Goal: Navigation & Orientation: Find specific page/section

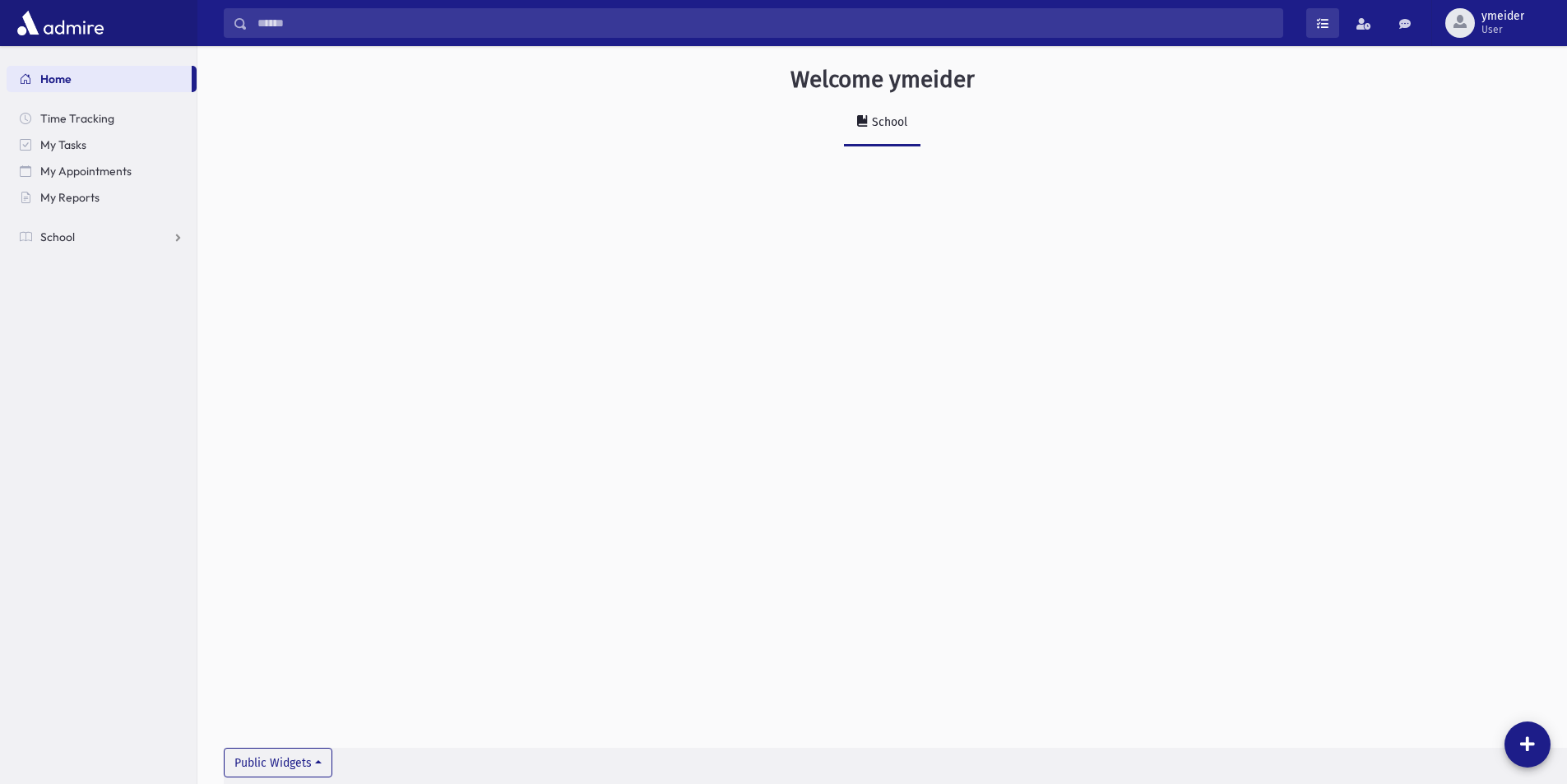
click at [1322, 20] on span at bounding box center [1323, 23] width 12 height 12
click at [74, 195] on span "My Reports" at bounding box center [70, 197] width 59 height 15
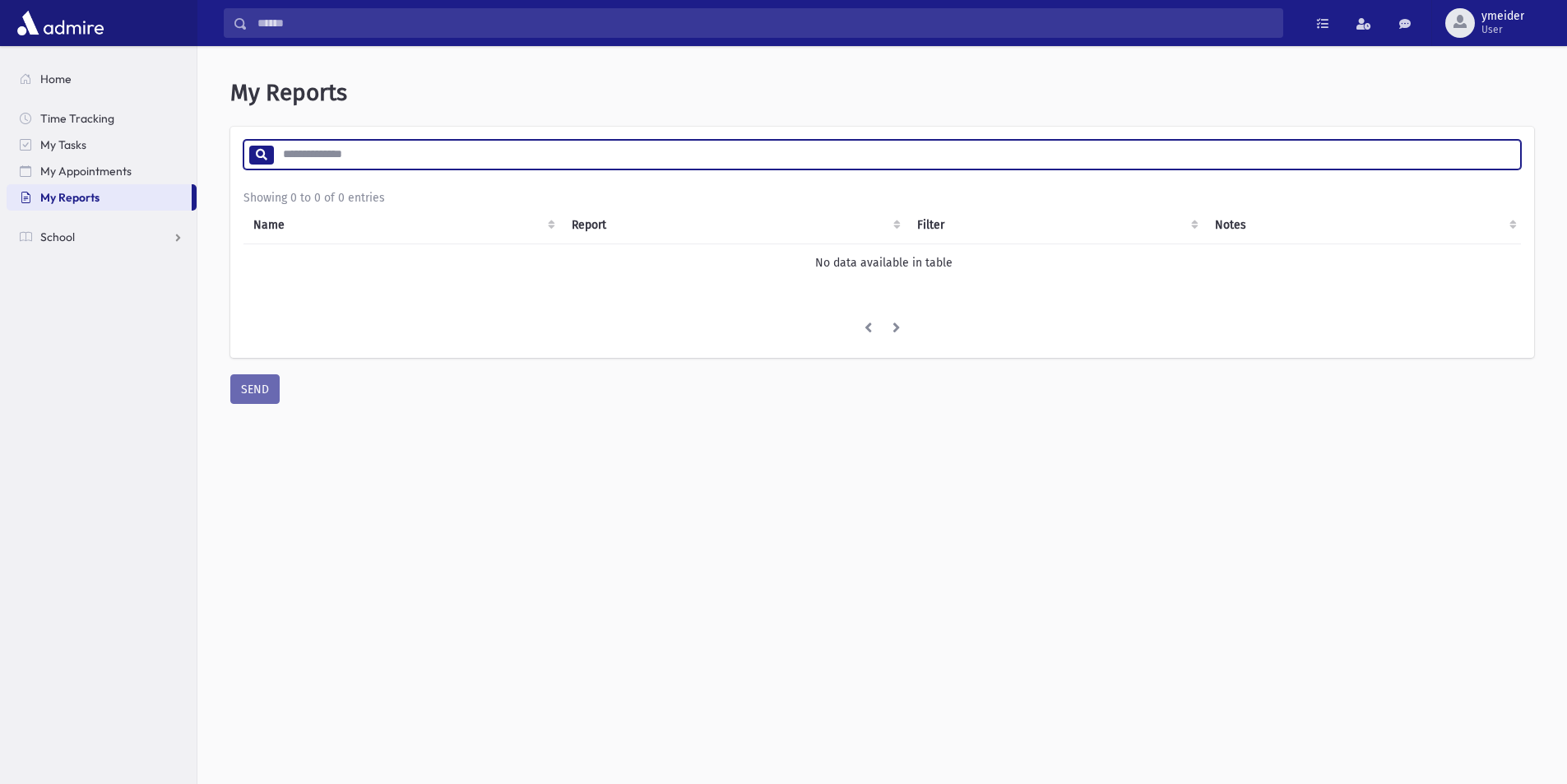
click at [340, 156] on input "search" at bounding box center [897, 154] width 1247 height 30
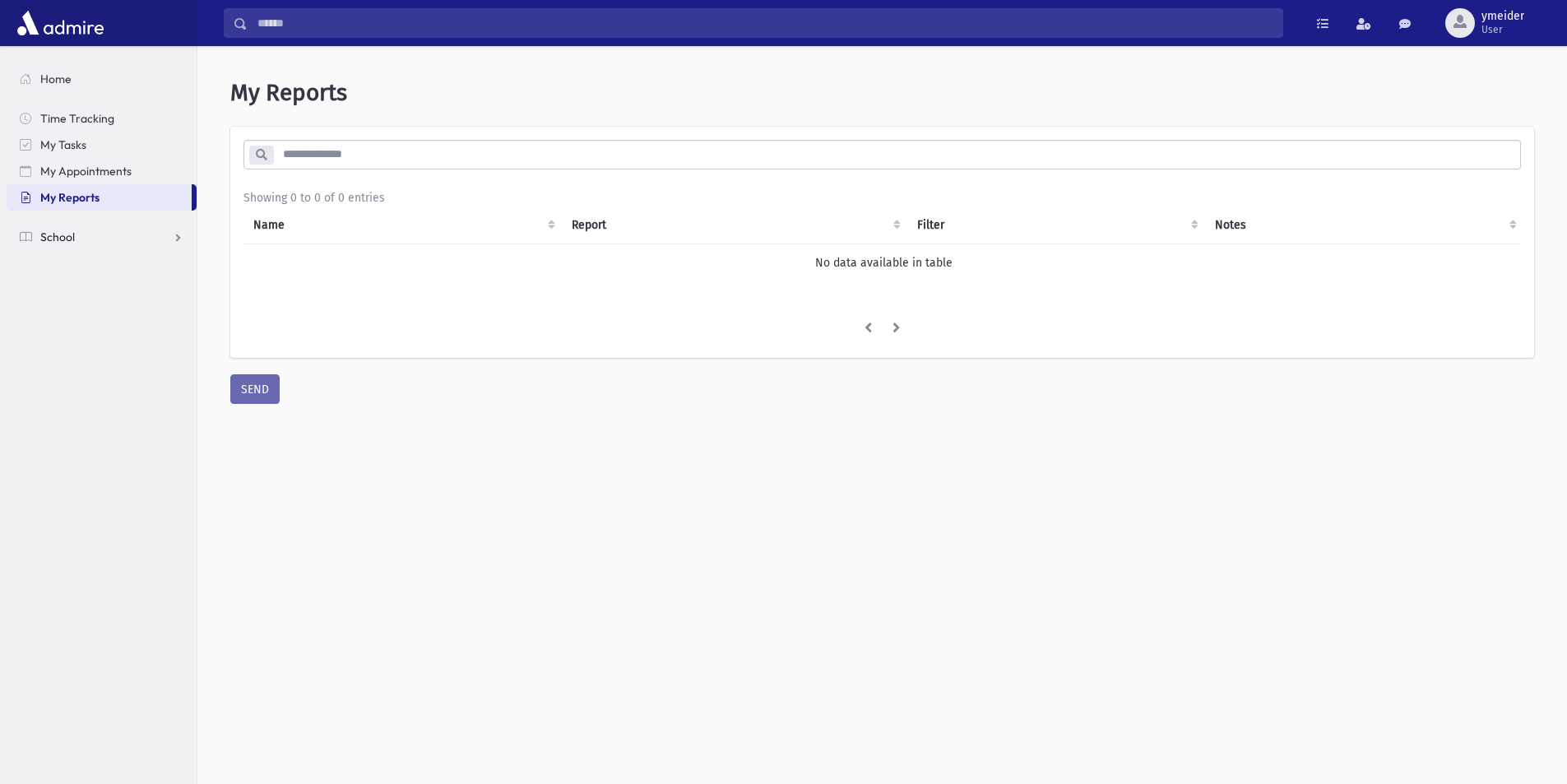
click at [180, 238] on link "School" at bounding box center [101, 236] width 190 height 26
click at [179, 370] on link "Student Logs" at bounding box center [101, 368] width 190 height 26
click at [74, 263] on span "Students" at bounding box center [72, 263] width 45 height 15
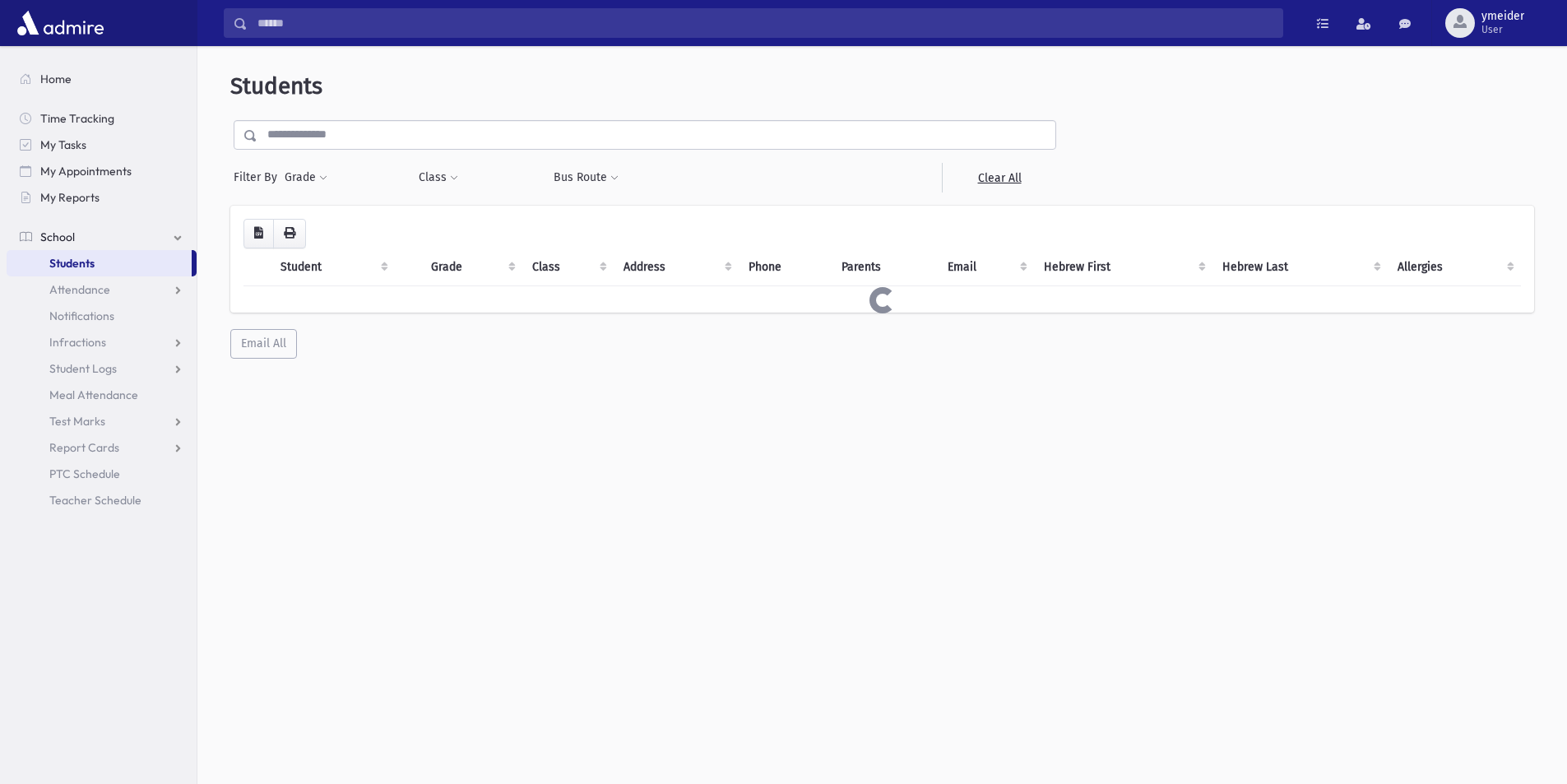
click at [76, 195] on span "My Reports" at bounding box center [70, 197] width 59 height 15
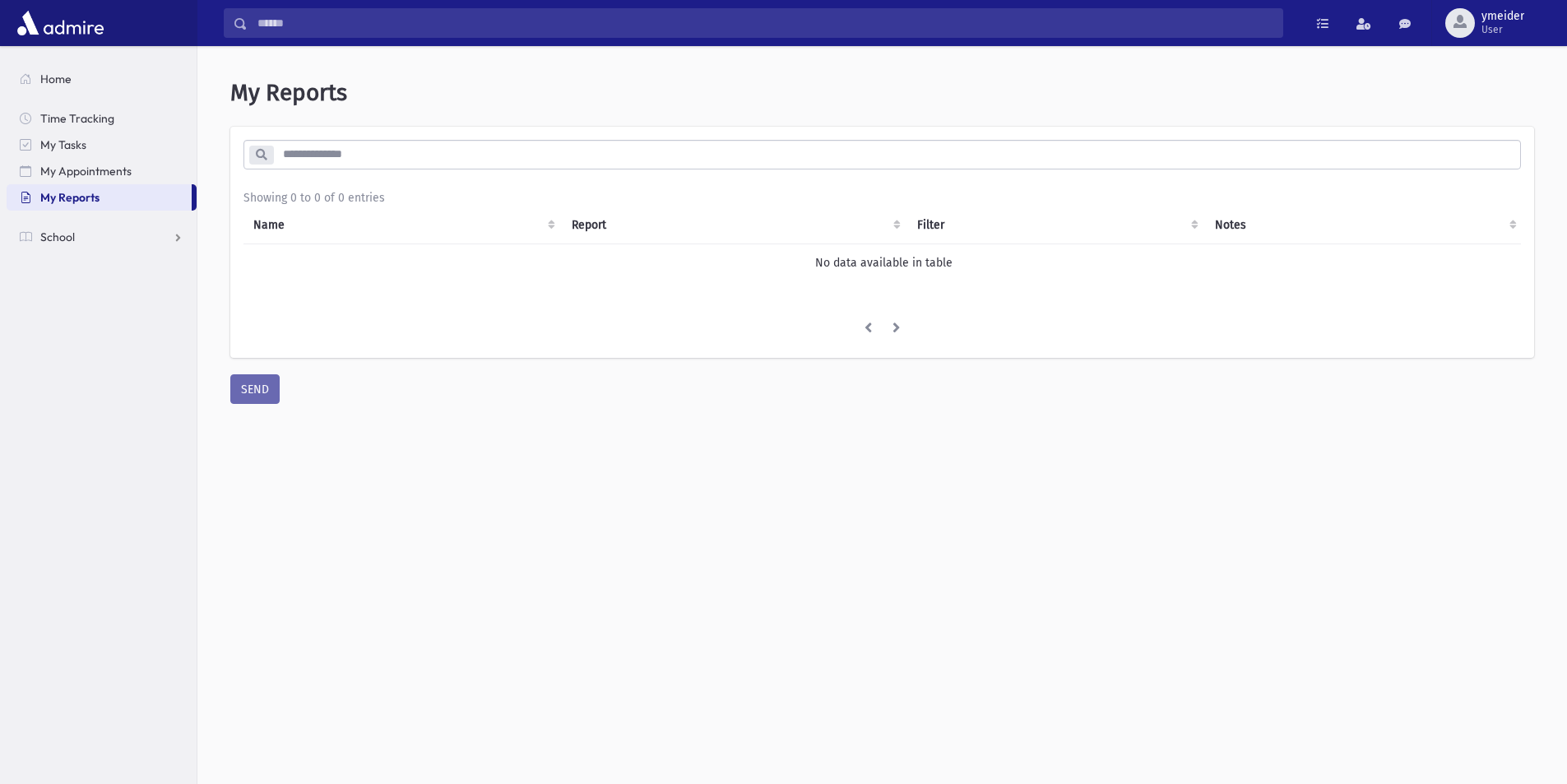
click at [89, 196] on span "My Reports" at bounding box center [70, 197] width 59 height 15
click at [123, 168] on span "My Appointments" at bounding box center [86, 170] width 92 height 15
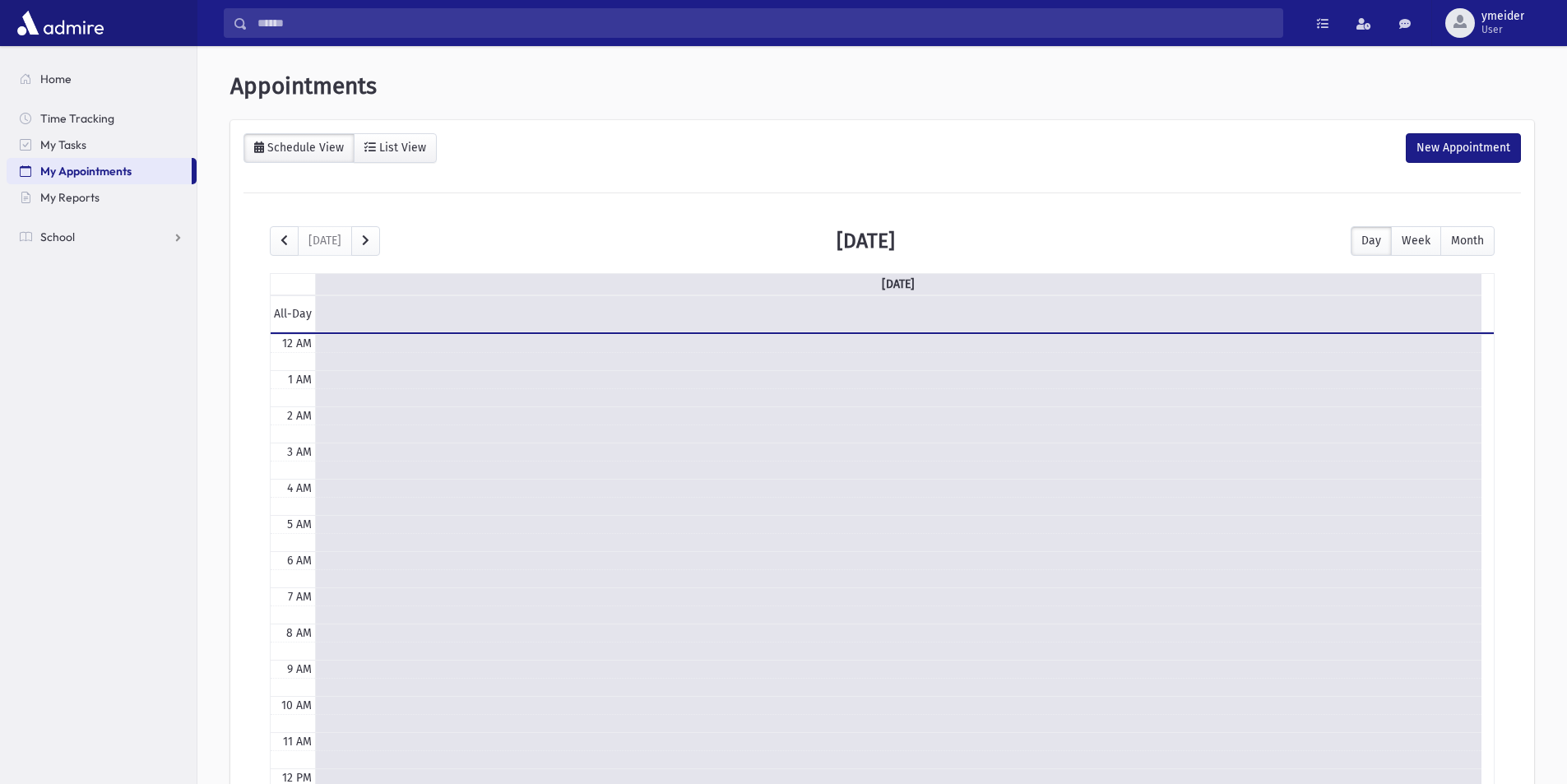
scroll to position [218, 0]
click at [83, 144] on span "My Tasks" at bounding box center [63, 144] width 46 height 15
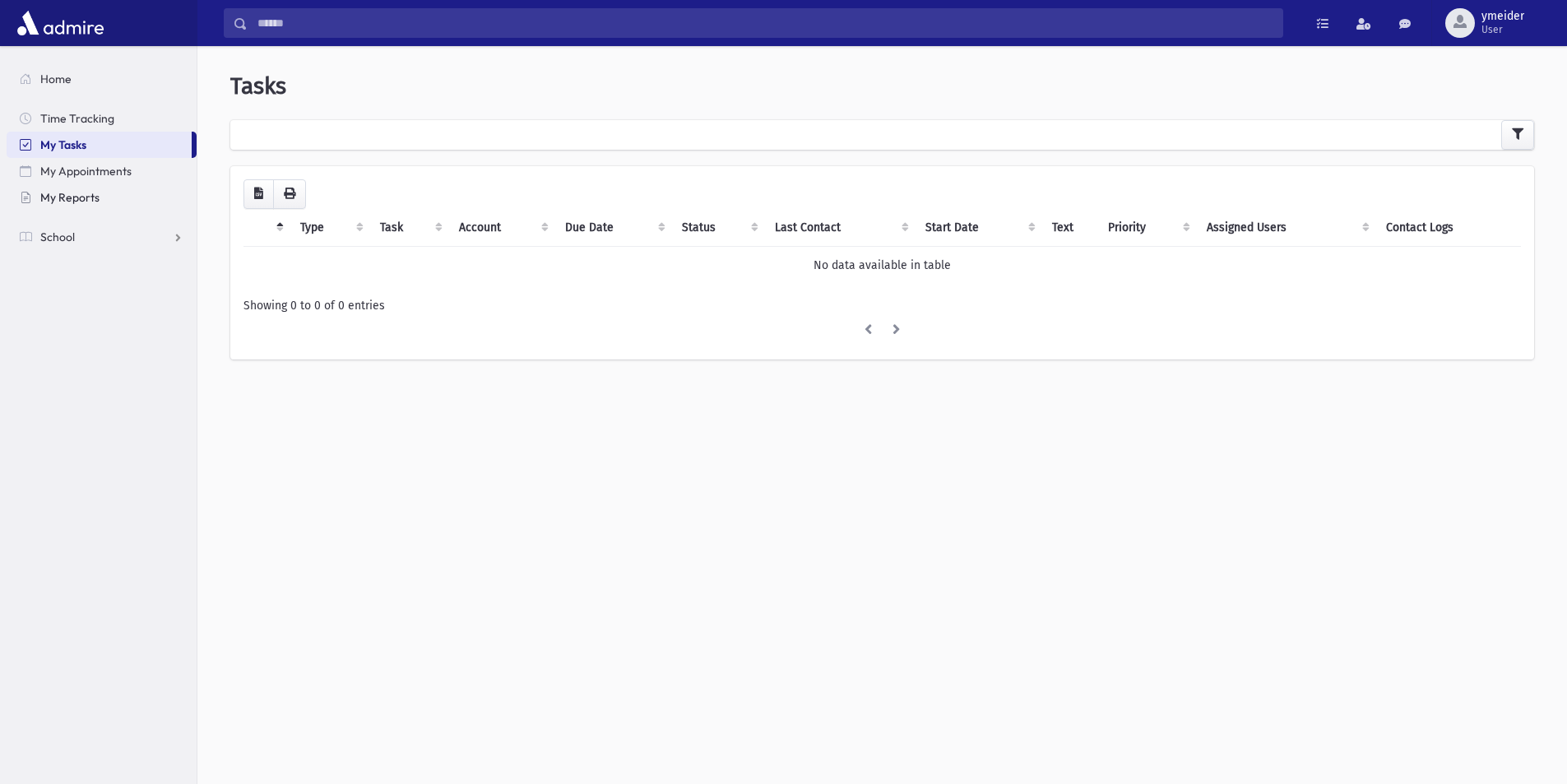
click at [71, 199] on span "My Reports" at bounding box center [70, 197] width 59 height 15
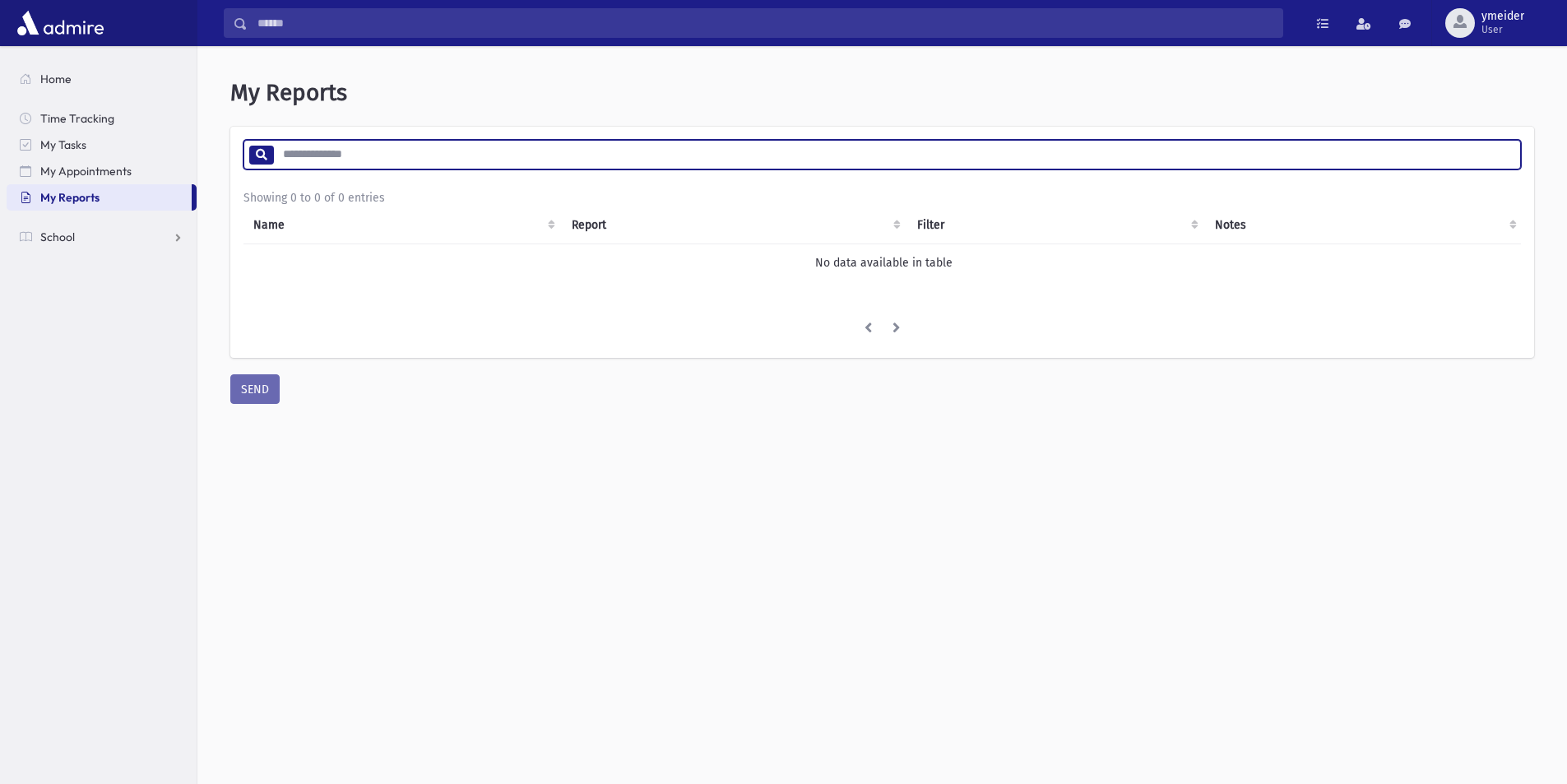
click at [347, 160] on input "search" at bounding box center [897, 154] width 1247 height 30
click at [1405, 26] on span at bounding box center [1405, 23] width 12 height 12
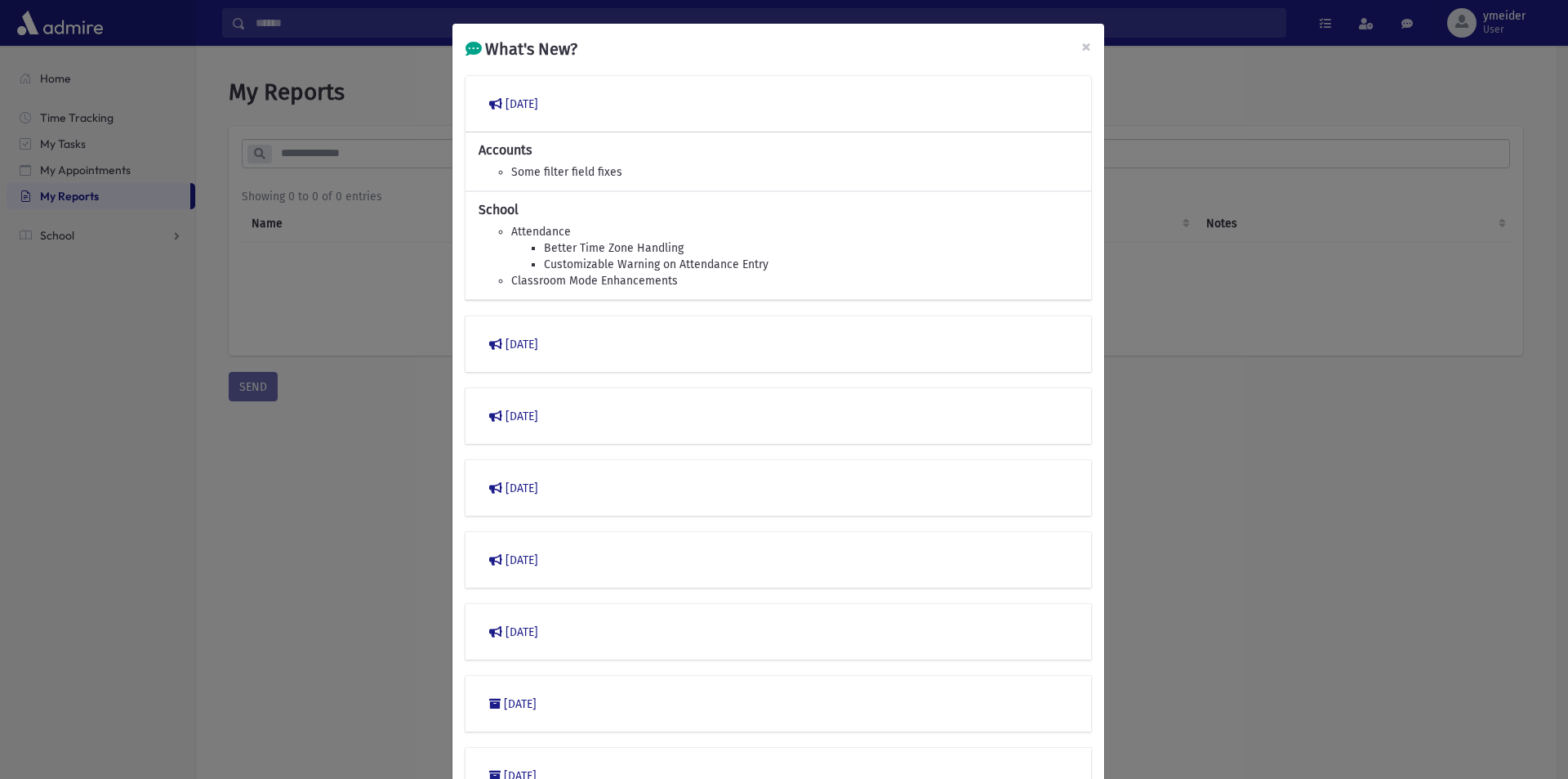
click at [609, 266] on li "Customizable Warning on Attendance Entry" at bounding box center [812, 265] width 535 height 16
click at [1082, 45] on span "×" at bounding box center [1086, 46] width 10 height 23
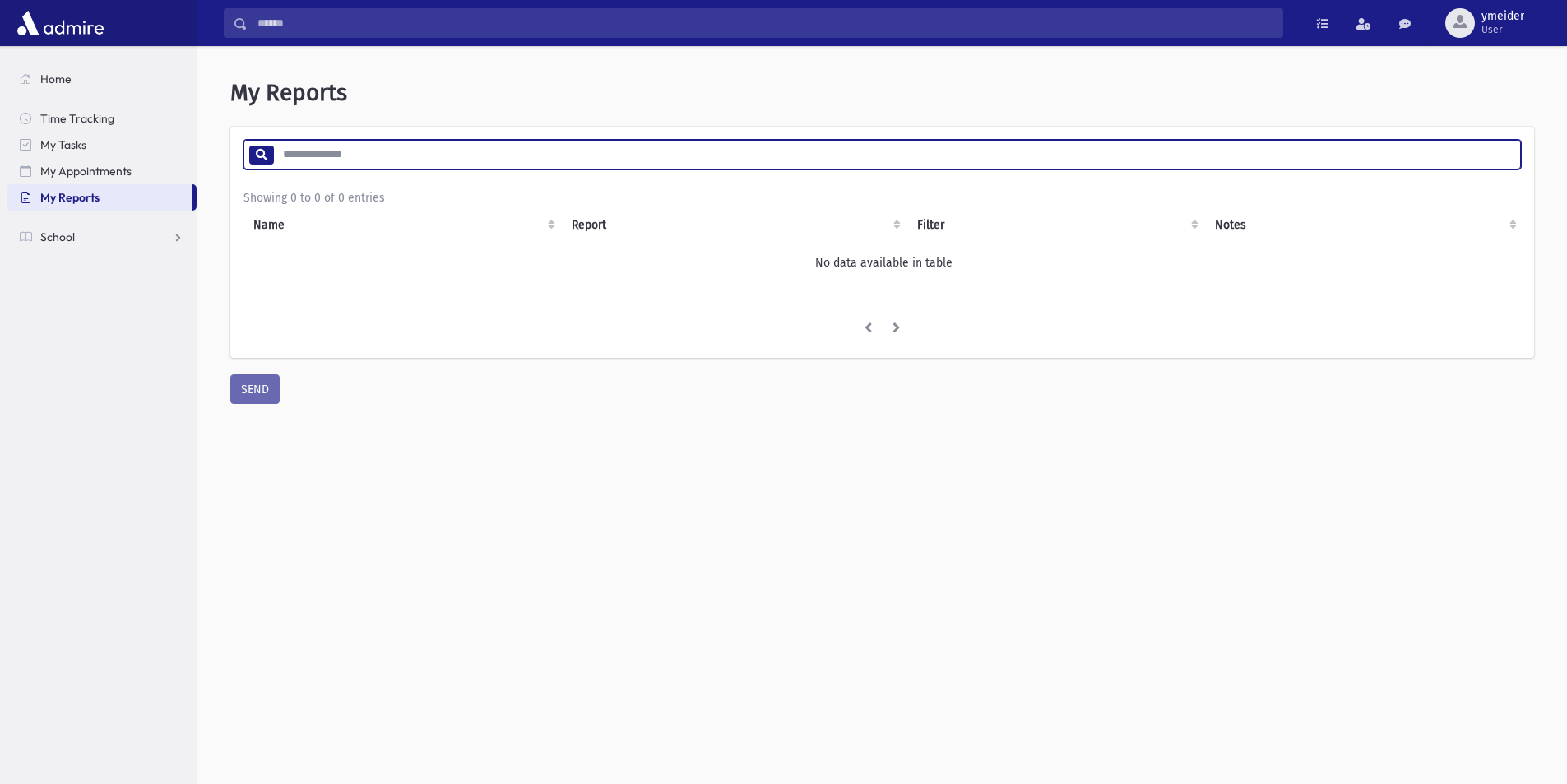
click at [296, 154] on input "search" at bounding box center [897, 154] width 1247 height 30
